Goal: Task Accomplishment & Management: Manage account settings

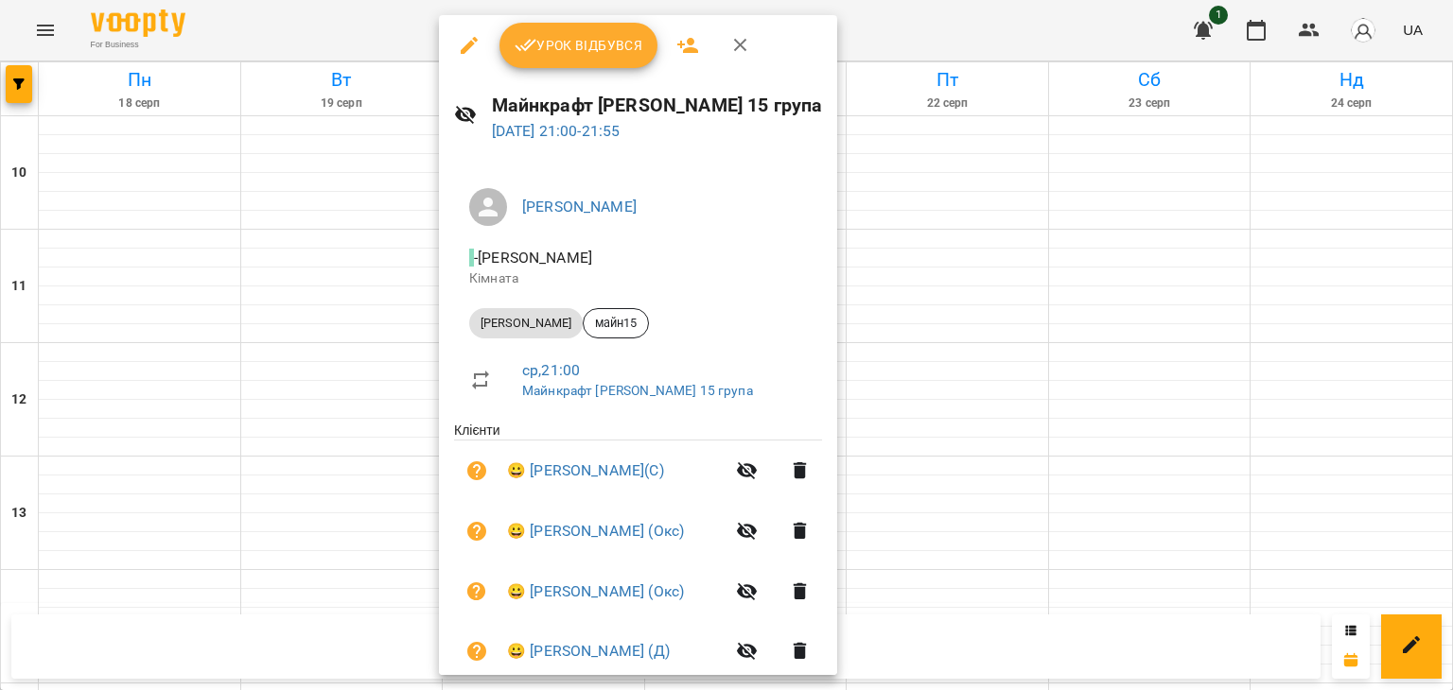
scroll to position [946, 0]
click at [326, 494] on div at bounding box center [726, 345] width 1453 height 690
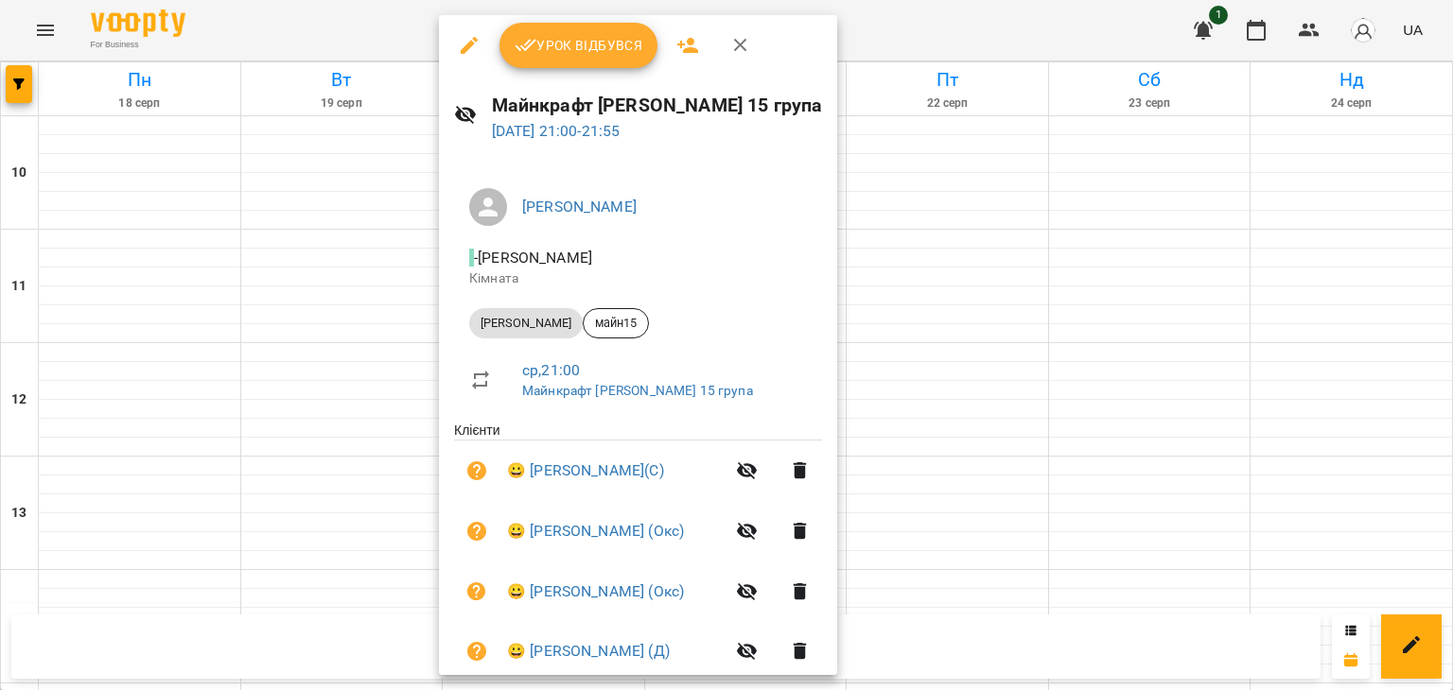
click at [540, 46] on span "Урок відбувся" at bounding box center [579, 45] width 129 height 23
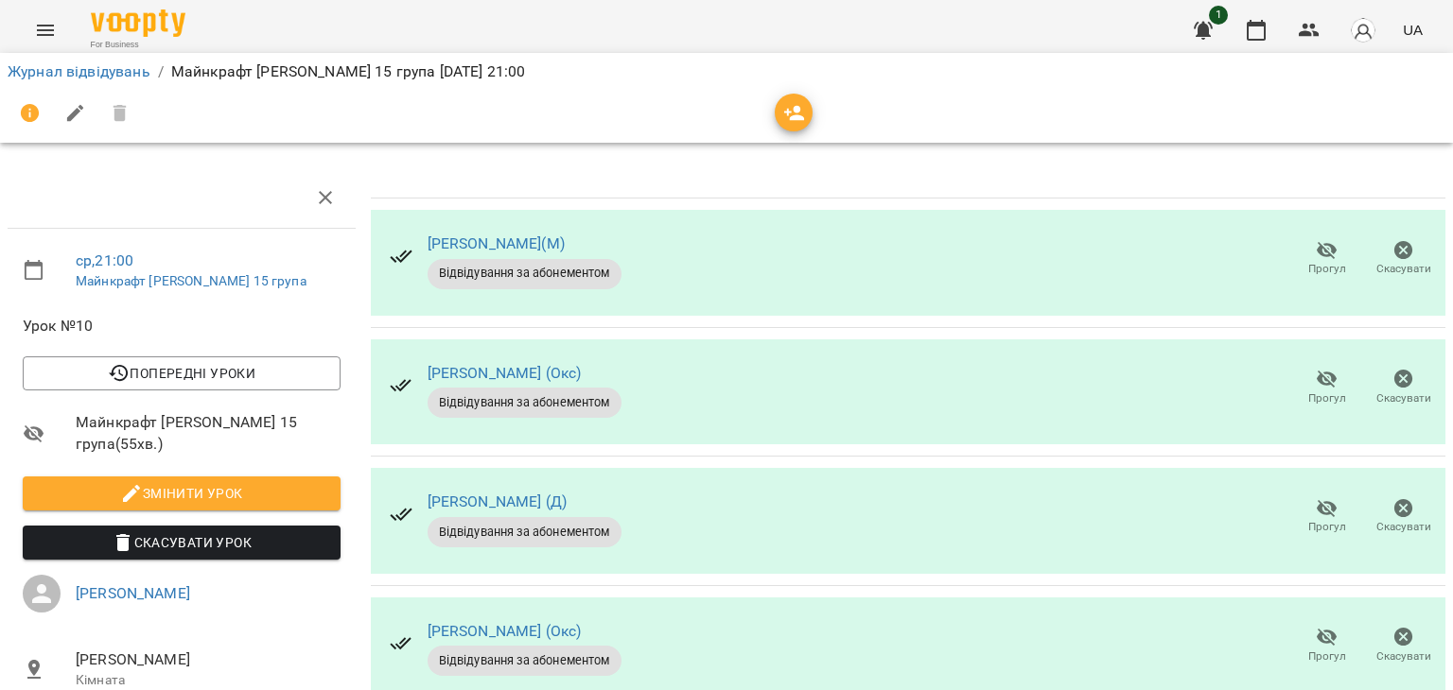
click at [1316, 383] on icon "button" at bounding box center [1327, 379] width 23 height 23
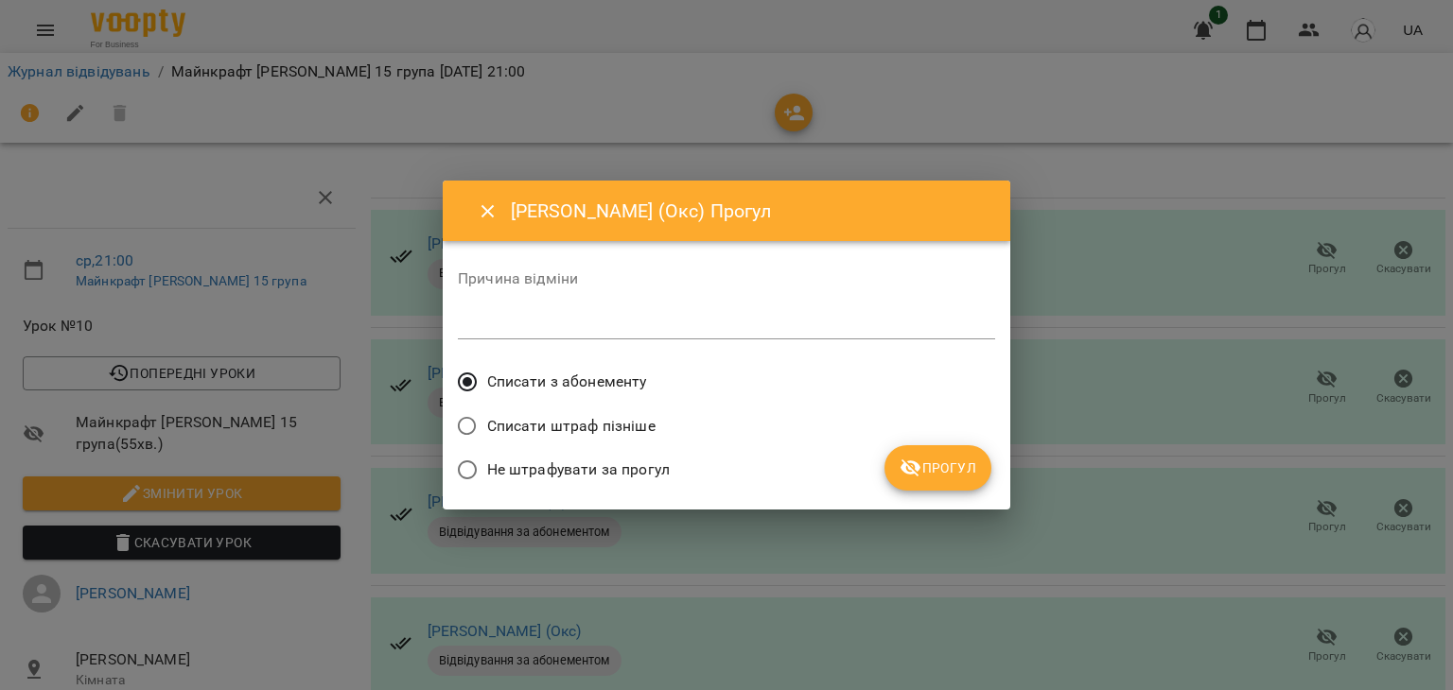
click at [612, 466] on span "Не штрафувати за прогул" at bounding box center [578, 470] width 183 height 23
click at [927, 474] on span "Прогул" at bounding box center [937, 468] width 77 height 23
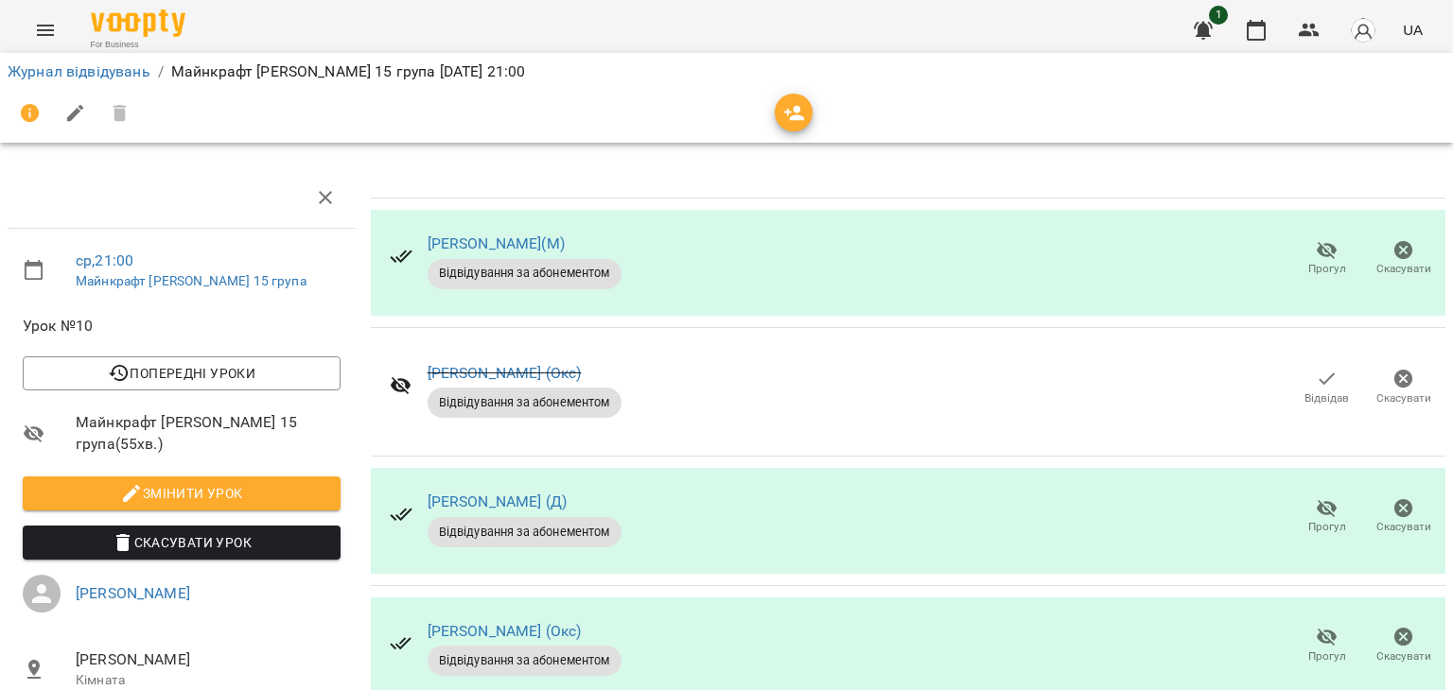
click at [1322, 514] on icon "button" at bounding box center [1327, 508] width 23 height 23
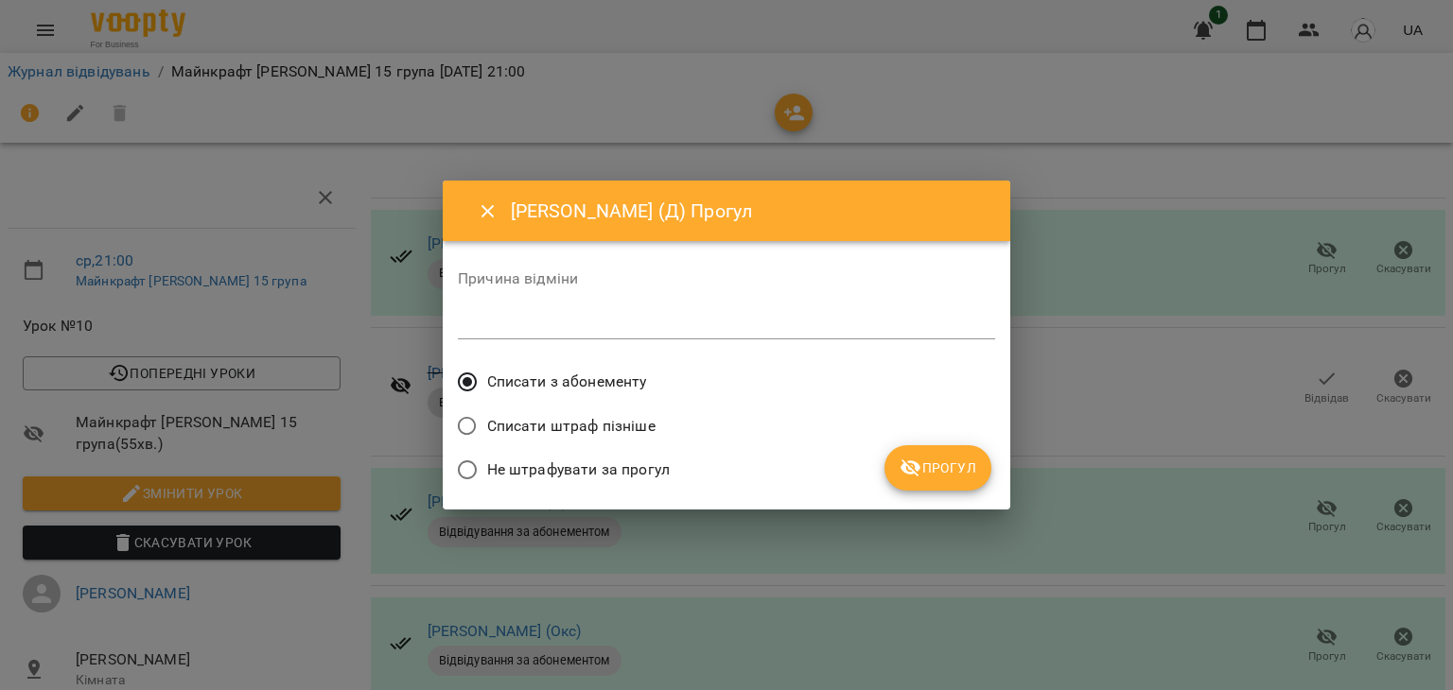
click at [520, 461] on span "Не штрафувати за прогул" at bounding box center [578, 470] width 183 height 23
click at [966, 470] on button "Прогул" at bounding box center [937, 467] width 107 height 45
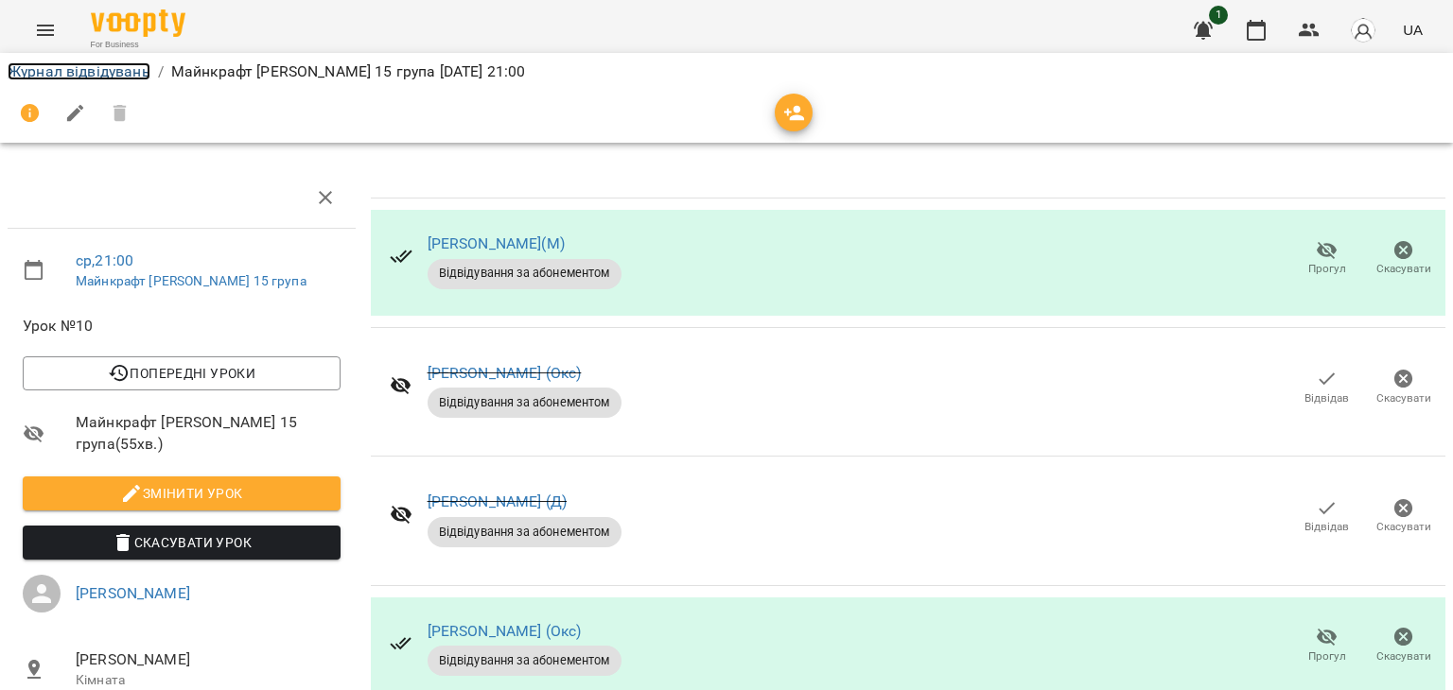
click at [127, 76] on link "Журнал відвідувань" at bounding box center [79, 71] width 143 height 18
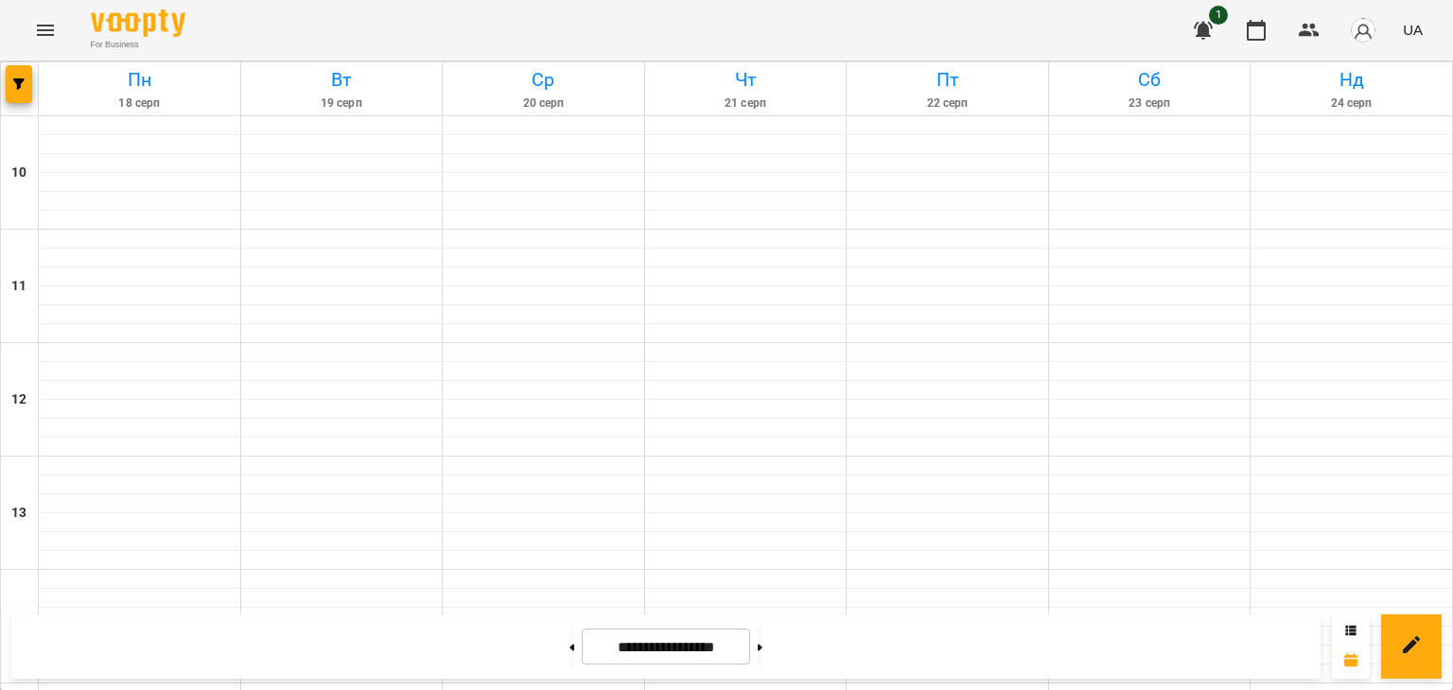
scroll to position [851, 0]
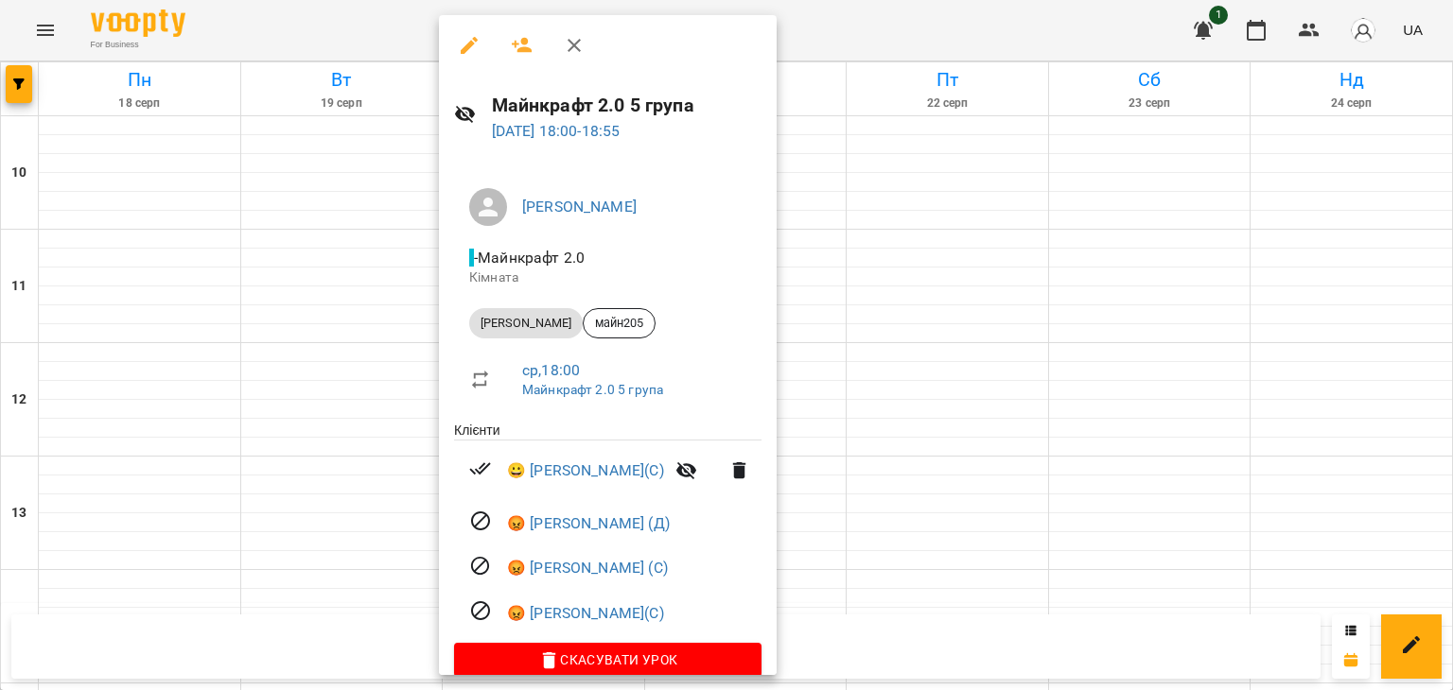
click at [340, 128] on div at bounding box center [726, 345] width 1453 height 690
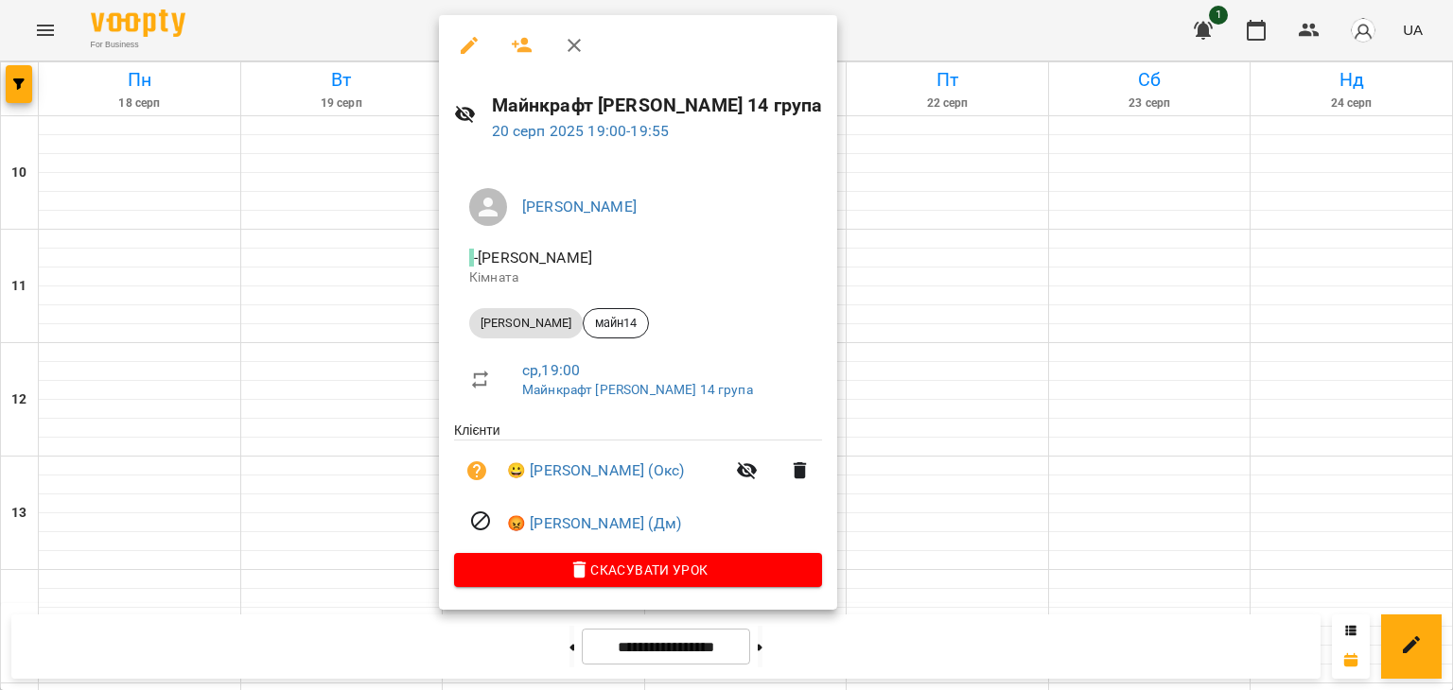
click at [1013, 347] on div at bounding box center [726, 345] width 1453 height 690
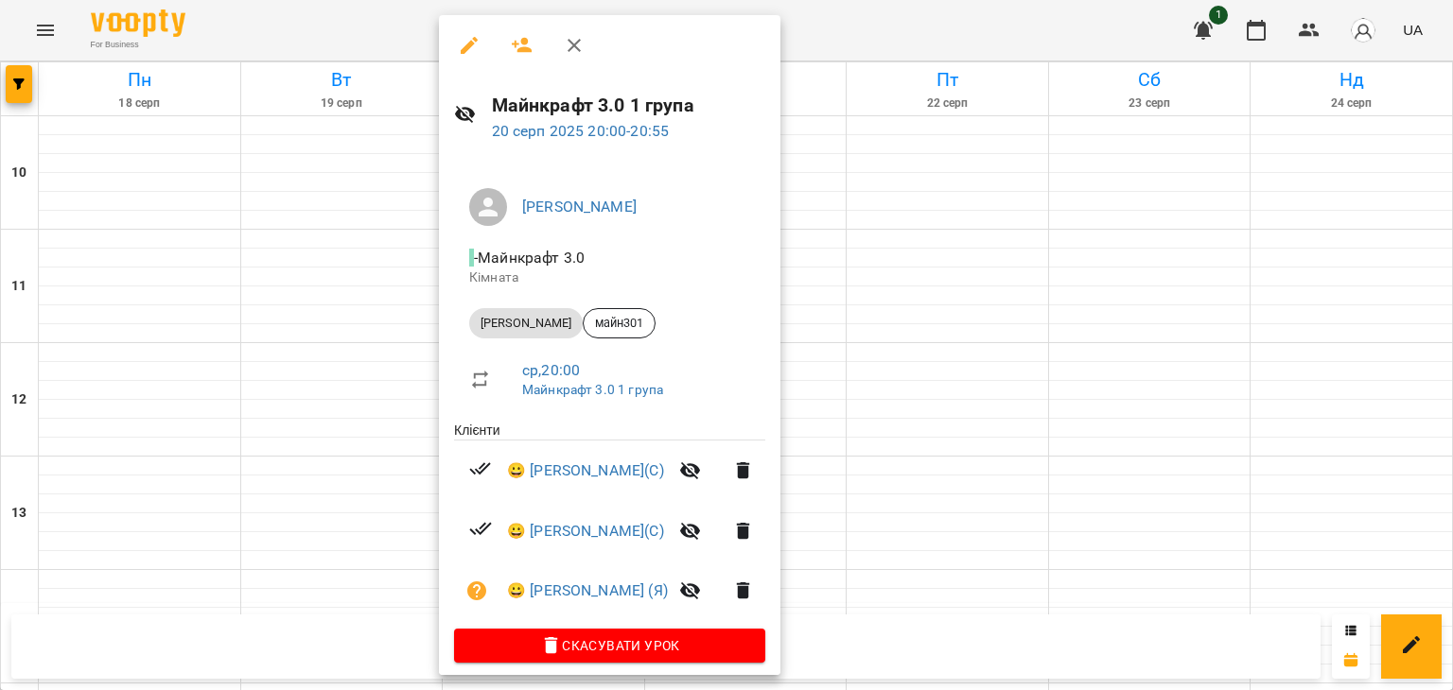
click at [900, 421] on div at bounding box center [726, 345] width 1453 height 690
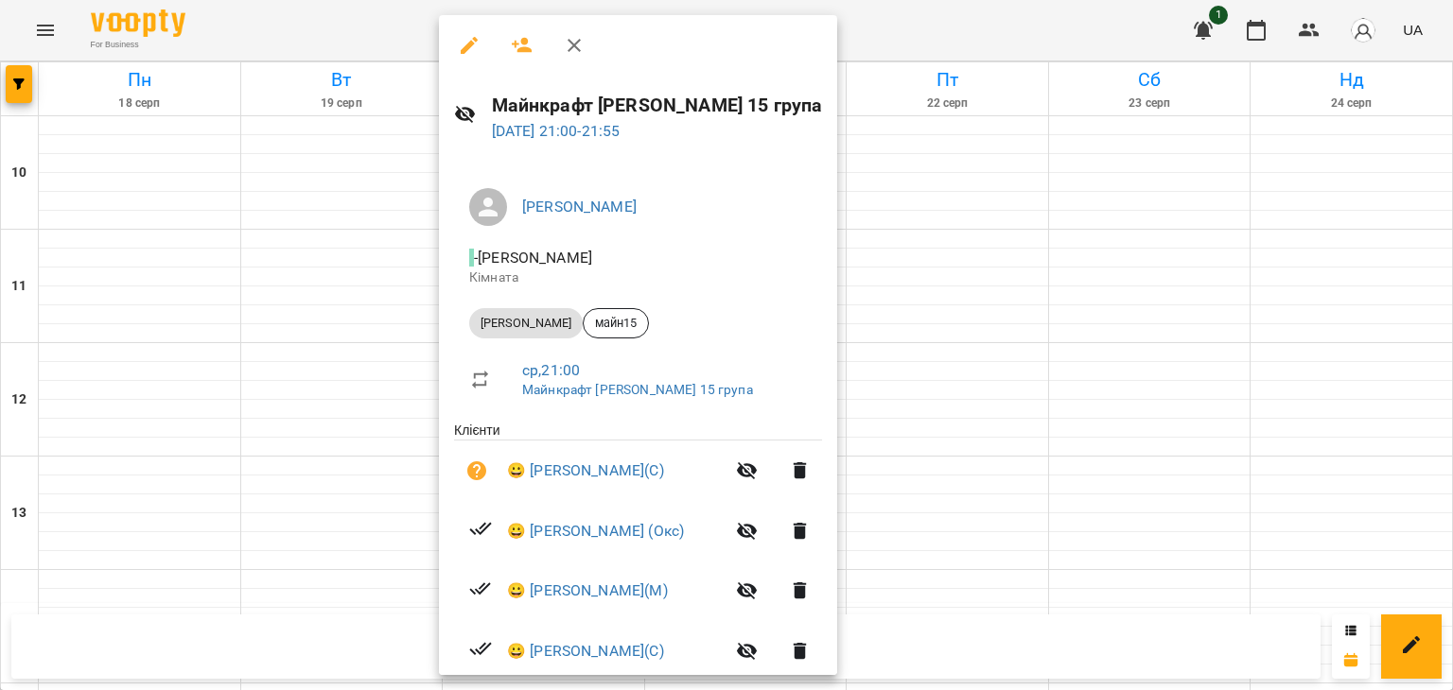
click at [314, 538] on div at bounding box center [726, 345] width 1453 height 690
